Goal: Check status: Check status

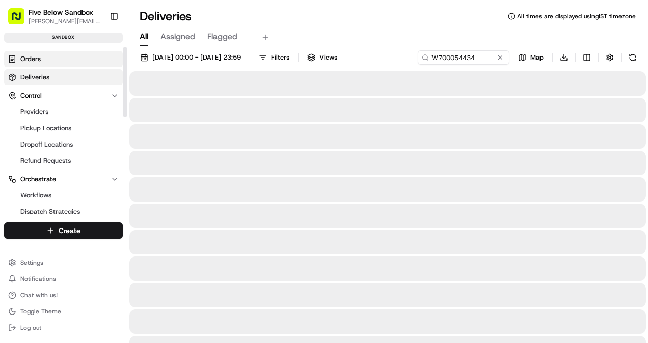
click at [55, 57] on link "Orders" at bounding box center [63, 59] width 119 height 16
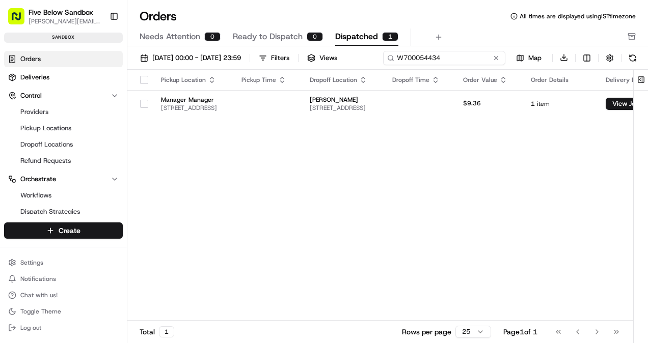
click at [432, 58] on div "[DATE] 00:00 - [DATE] 23:59 Filters Views W700054434 Map Download" at bounding box center [387, 59] width 521 height 19
paste input "lineItems"
paste input "D70005443401"
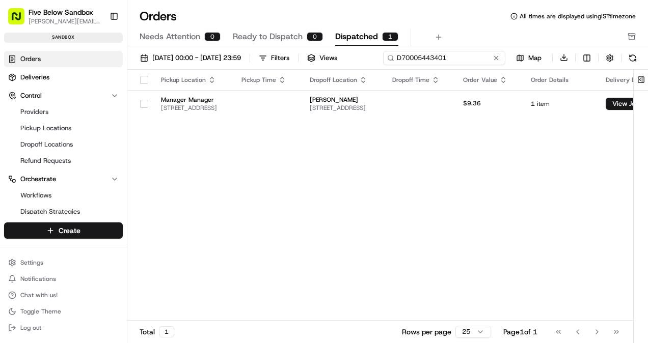
type input "D70005443401"
click at [233, 115] on td "Manager Manager [STREET_ADDRESS]" at bounding box center [193, 104] width 81 height 28
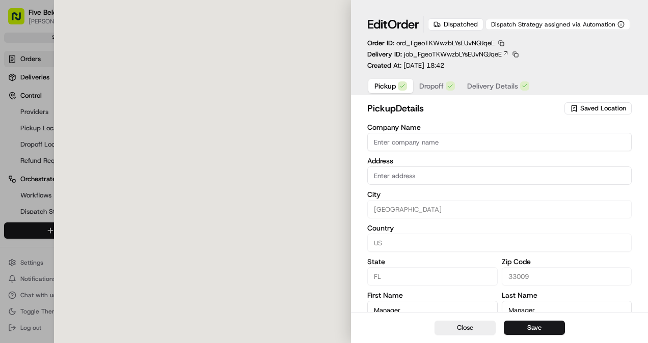
type input "[STREET_ADDRESS]"
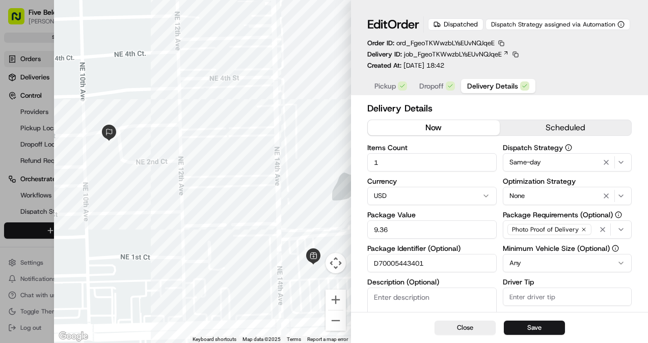
click at [491, 81] on button "Delivery Details" at bounding box center [498, 86] width 74 height 14
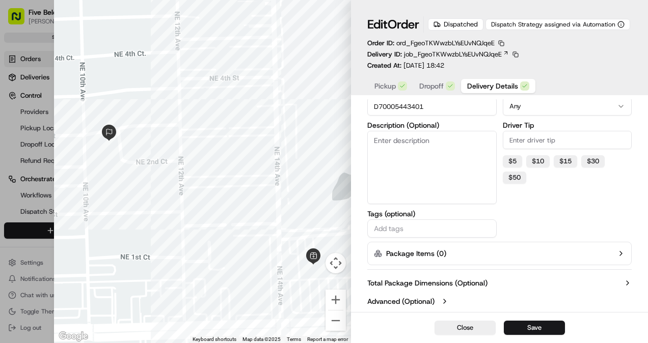
click at [394, 300] on label "Advanced (Optional)" at bounding box center [400, 302] width 67 height 10
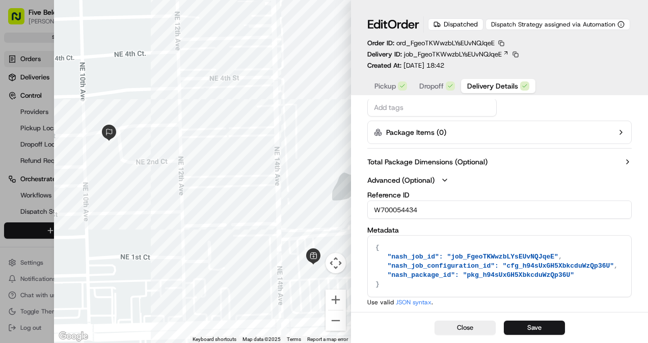
click at [392, 211] on input "W700054434" at bounding box center [499, 210] width 264 height 18
